Goal: Connect with others: Connect with others

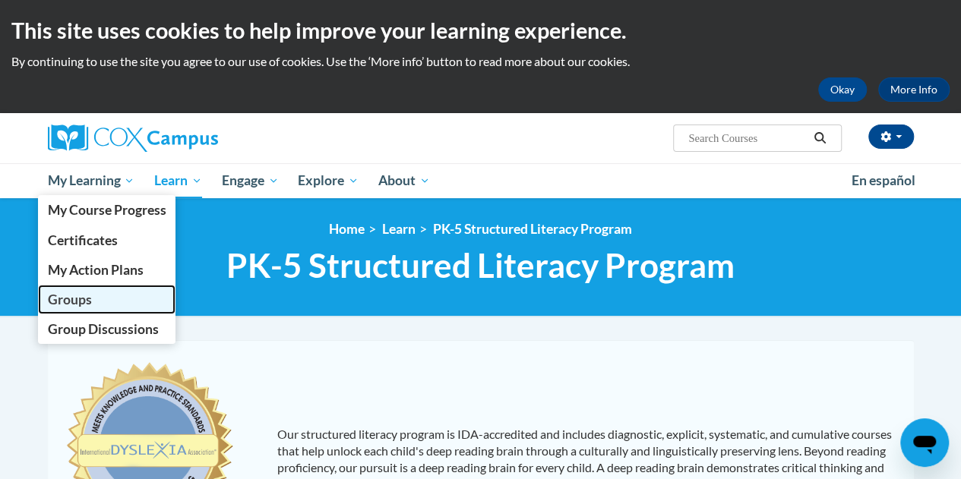
click at [88, 294] on span "Groups" at bounding box center [69, 300] width 44 height 16
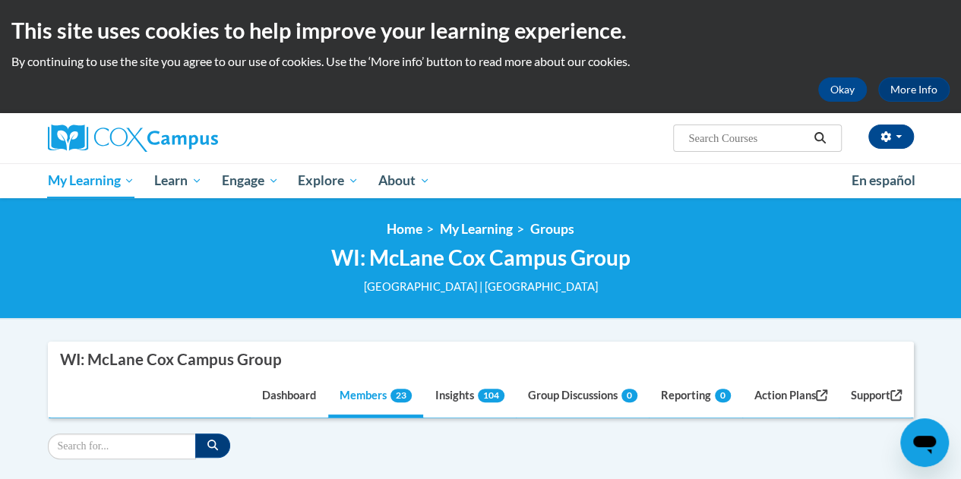
scroll to position [228, 0]
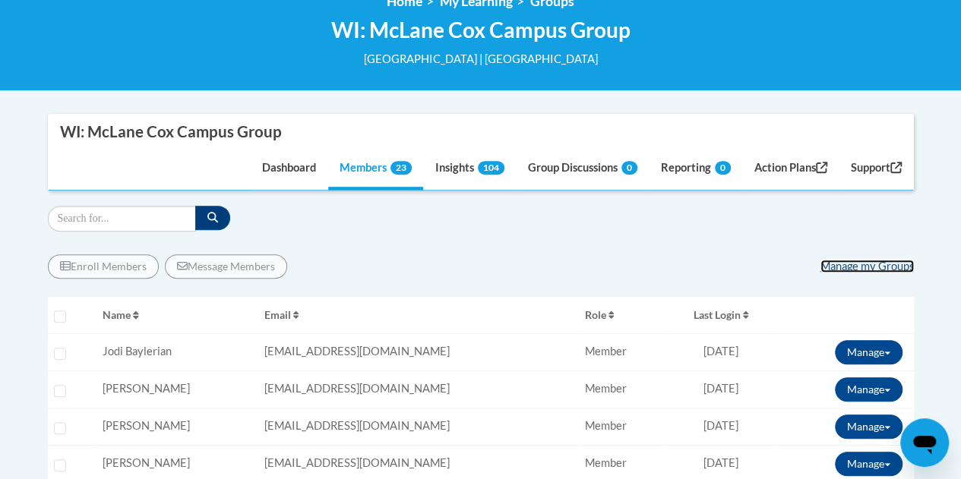
click at [836, 269] on link "Manage my Groups" at bounding box center [866, 266] width 93 height 13
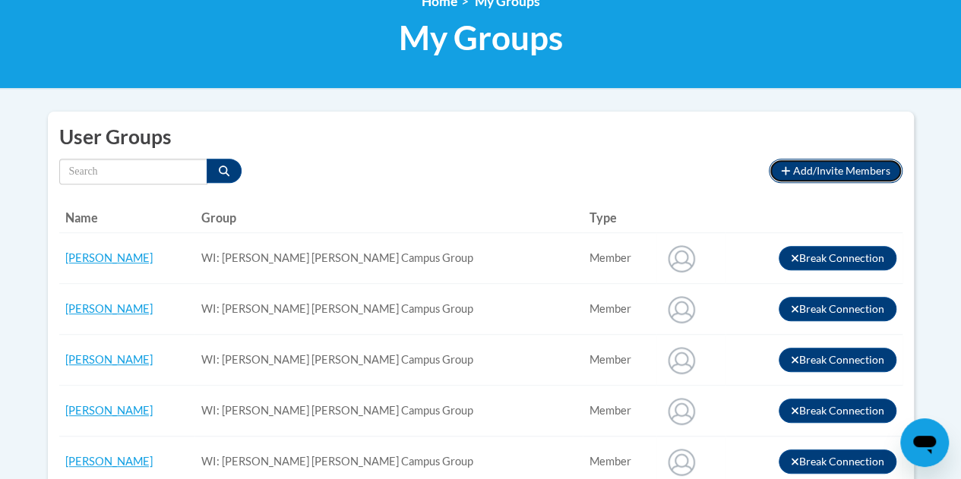
click at [817, 172] on span "Add/Invite Members" at bounding box center [841, 170] width 97 height 13
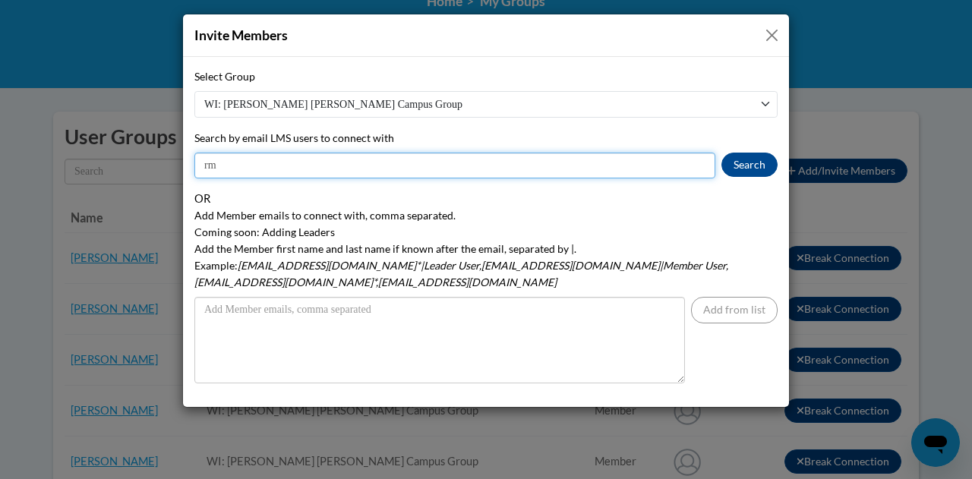
type input "r"
type input "bminer@wbsd-schools.org"
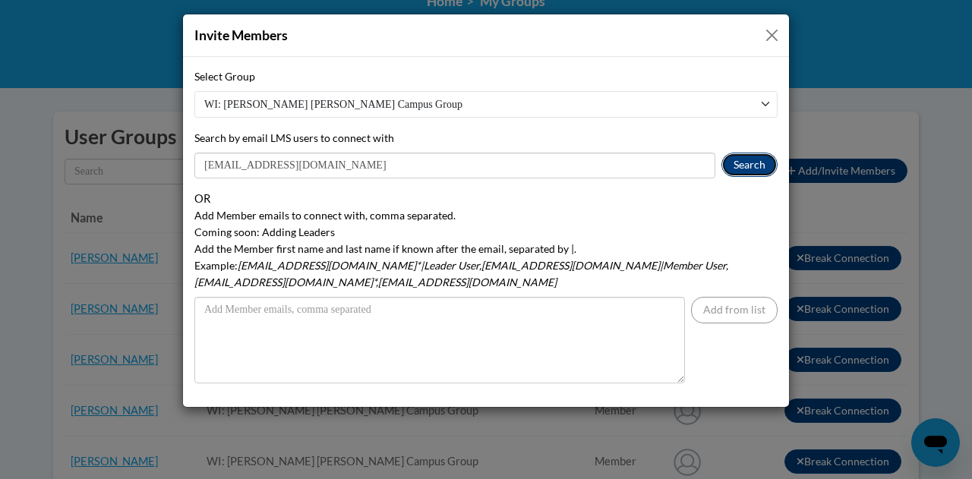
click at [757, 154] on button "Search" at bounding box center [750, 165] width 56 height 24
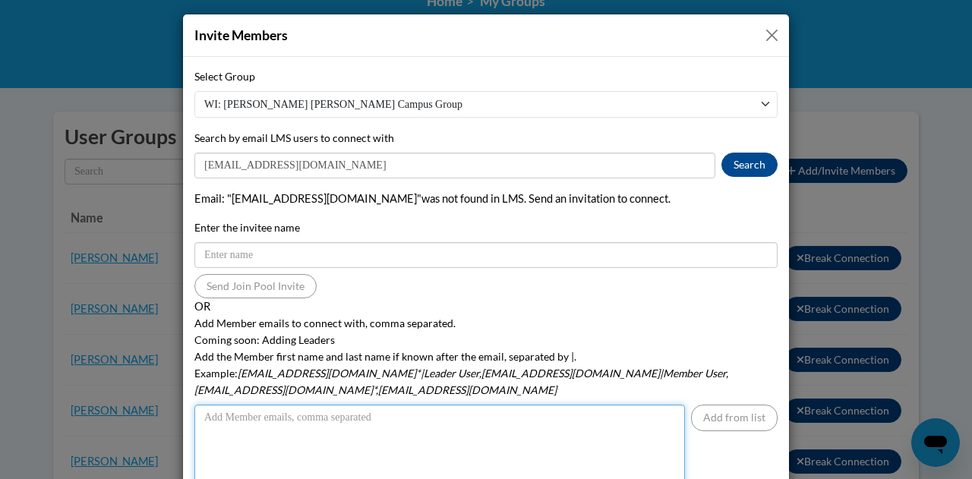
click at [423, 413] on textarea "Add Member emails to connect with, comma separated. Coming soon: Adding Leaders…" at bounding box center [439, 448] width 491 height 87
type textarea "r"
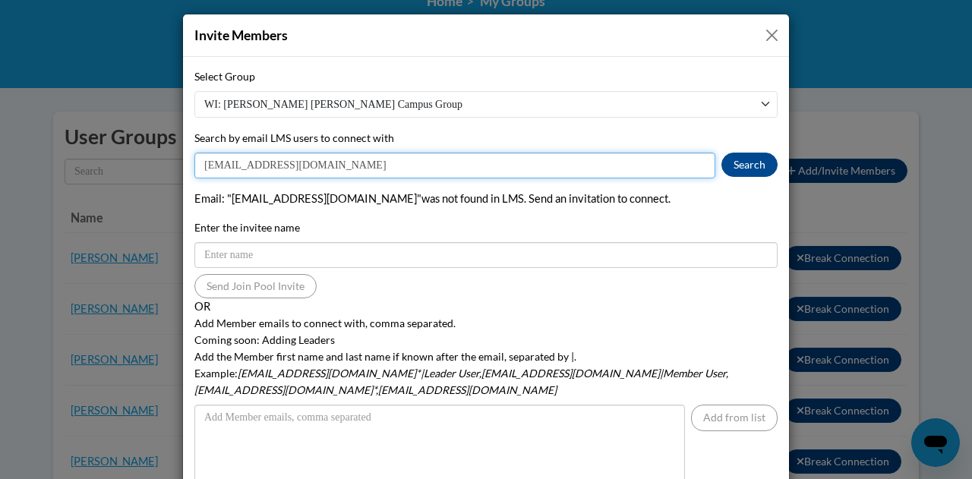
click at [390, 166] on input "bminer@wbsd-schools.org" at bounding box center [454, 166] width 521 height 26
type input "b"
type input "[EMAIL_ADDRESS][DOMAIN_NAME]"
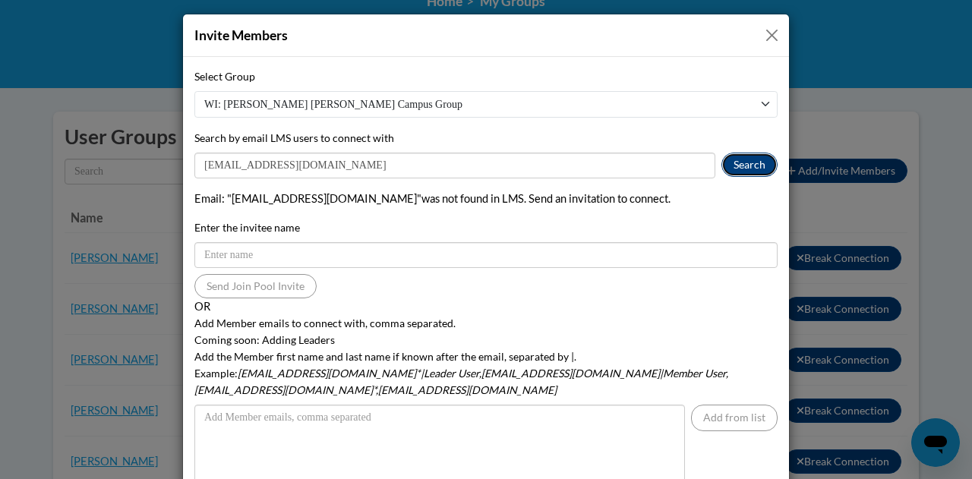
click at [722, 165] on button "Search" at bounding box center [750, 165] width 56 height 24
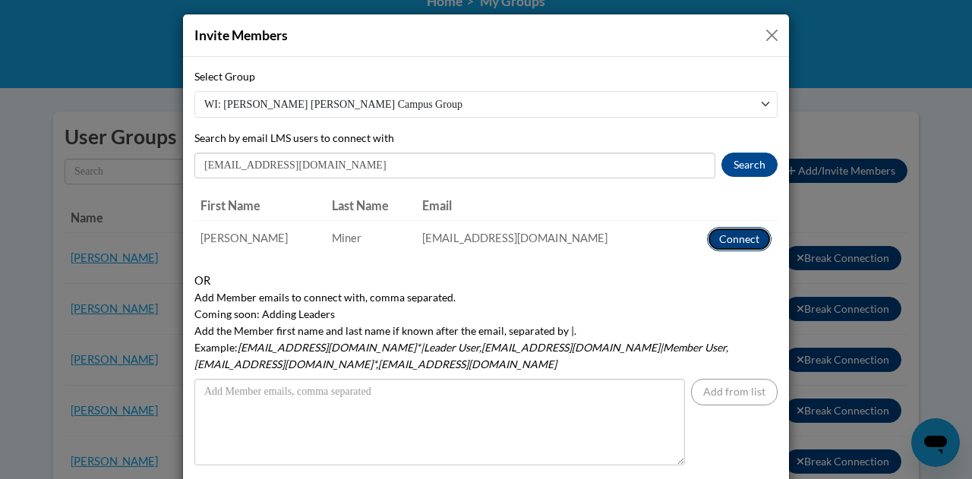
click at [744, 233] on button "Connect" at bounding box center [739, 239] width 65 height 24
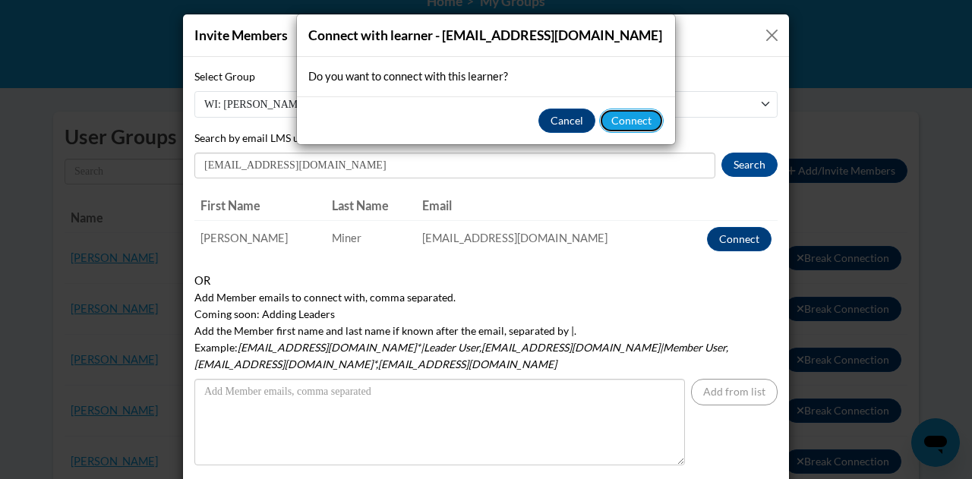
click at [640, 123] on button "Connect" at bounding box center [631, 121] width 65 height 24
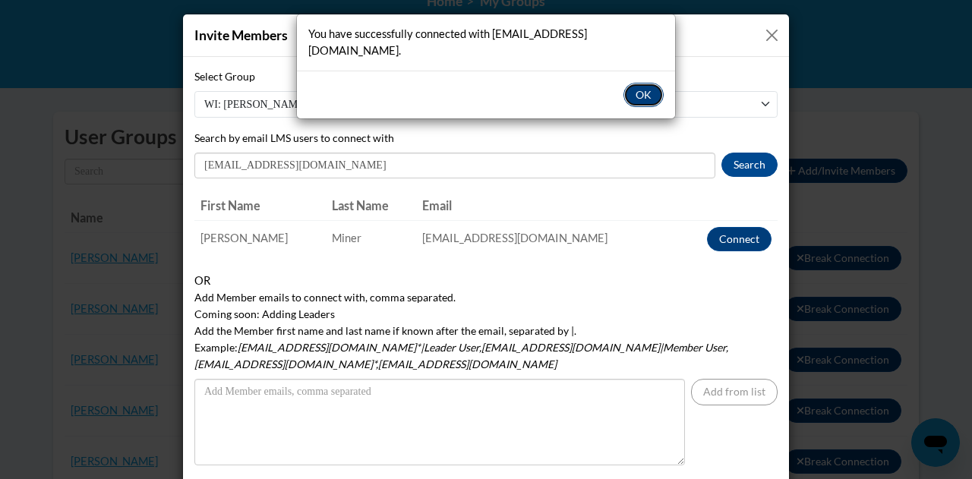
click at [647, 83] on button "OK" at bounding box center [644, 95] width 40 height 24
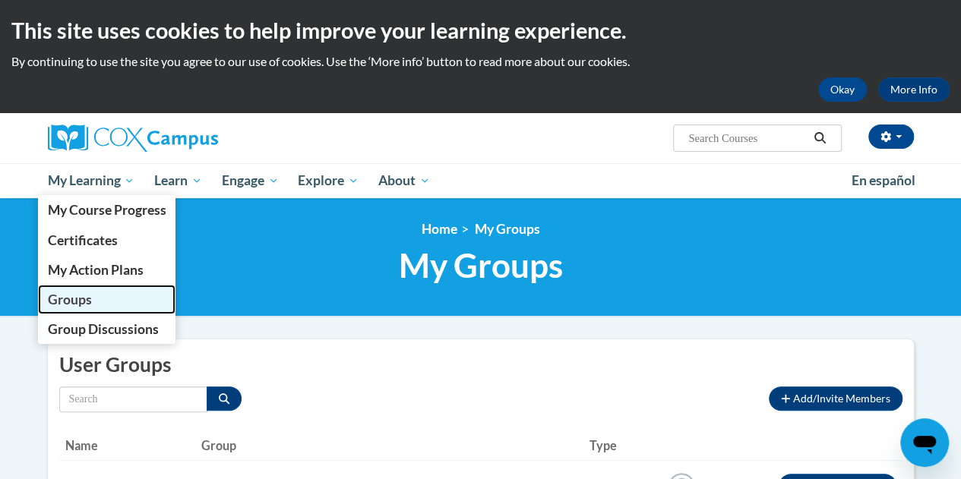
drag, startPoint x: 100, startPoint y: 302, endPoint x: 108, endPoint y: 301, distance: 7.7
click at [100, 302] on link "Groups" at bounding box center [107, 300] width 138 height 30
